Goal: Obtain resource: Obtain resource

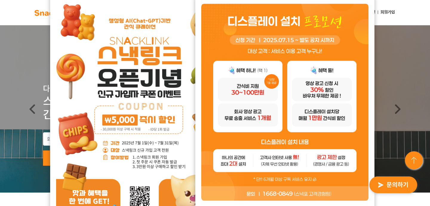
click at [77, 58] on img at bounding box center [139, 114] width 167 height 237
click at [130, 100] on img at bounding box center [139, 114] width 167 height 237
click at [130, 129] on img at bounding box center [139, 114] width 167 height 237
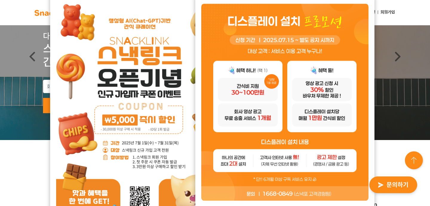
scroll to position [53, 0]
click at [240, 131] on img at bounding box center [284, 102] width 167 height 197
click at [403, 76] on link "Next" at bounding box center [398, 56] width 65 height 167
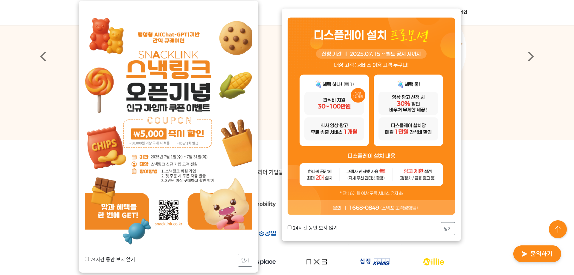
click at [289, 206] on input "24시간 동안 보지 않기" at bounding box center [289, 227] width 4 height 4
checkbox input "true"
click at [430, 206] on button "닫기" at bounding box center [447, 228] width 14 height 13
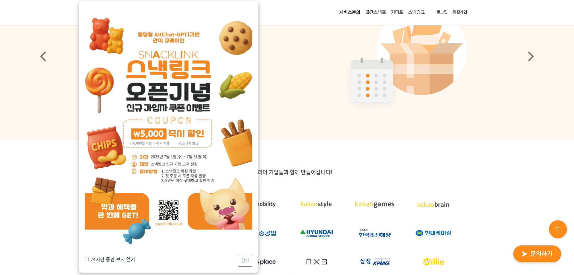
click at [86, 206] on input "24시간 동안 보지 않기" at bounding box center [87, 259] width 4 height 4
checkbox input "true"
click at [246, 206] on button "닫기" at bounding box center [245, 260] width 14 height 13
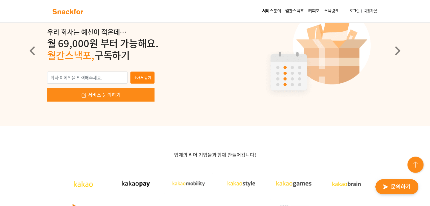
scroll to position [53, 0]
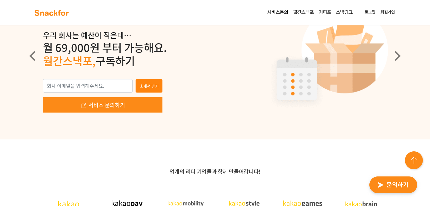
click at [207, 111] on div "소개서 받기 서비스 문의하기" at bounding box center [215, 96] width 344 height 34
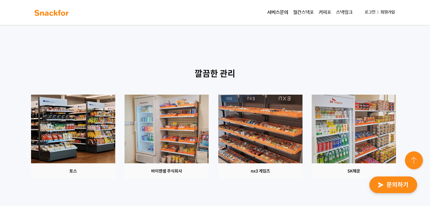
scroll to position [691, 0]
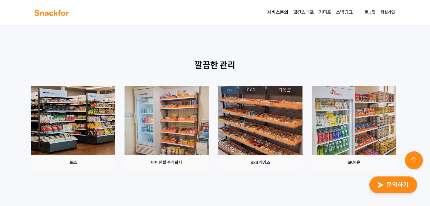
click at [71, 120] on img at bounding box center [73, 128] width 84 height 84
click at [149, 127] on img at bounding box center [167, 128] width 84 height 84
click at [235, 131] on img at bounding box center [260, 128] width 84 height 84
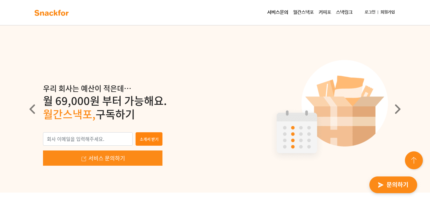
scroll to position [46, 0]
